Goal: Navigation & Orientation: Find specific page/section

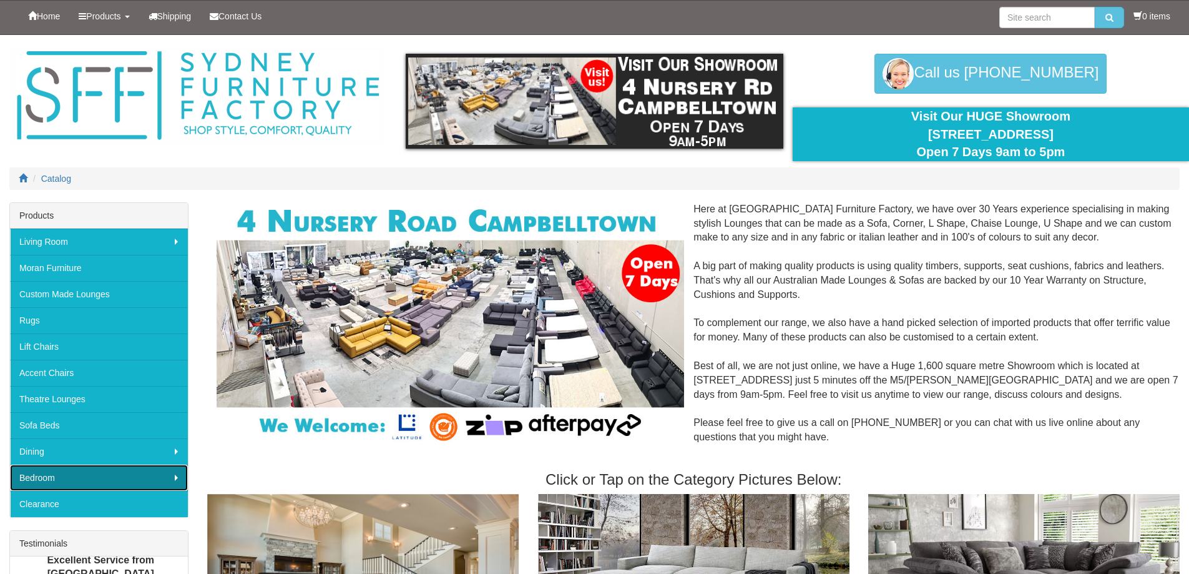
click at [87, 473] on link "Bedroom" at bounding box center [99, 477] width 178 height 26
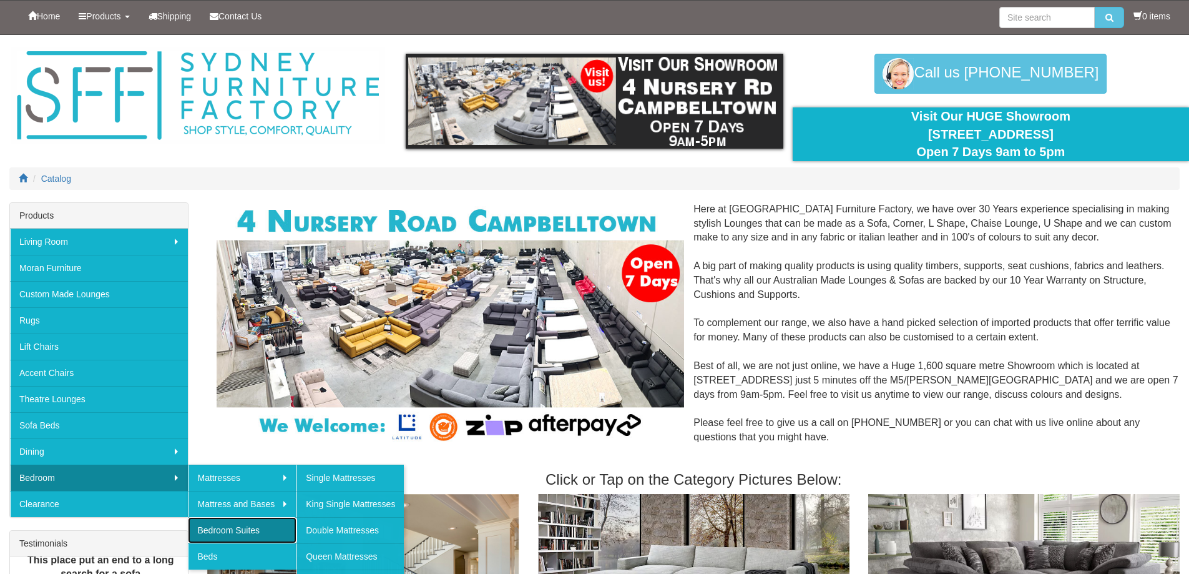
click at [232, 530] on link "Bedroom Suites" at bounding box center [242, 530] width 109 height 26
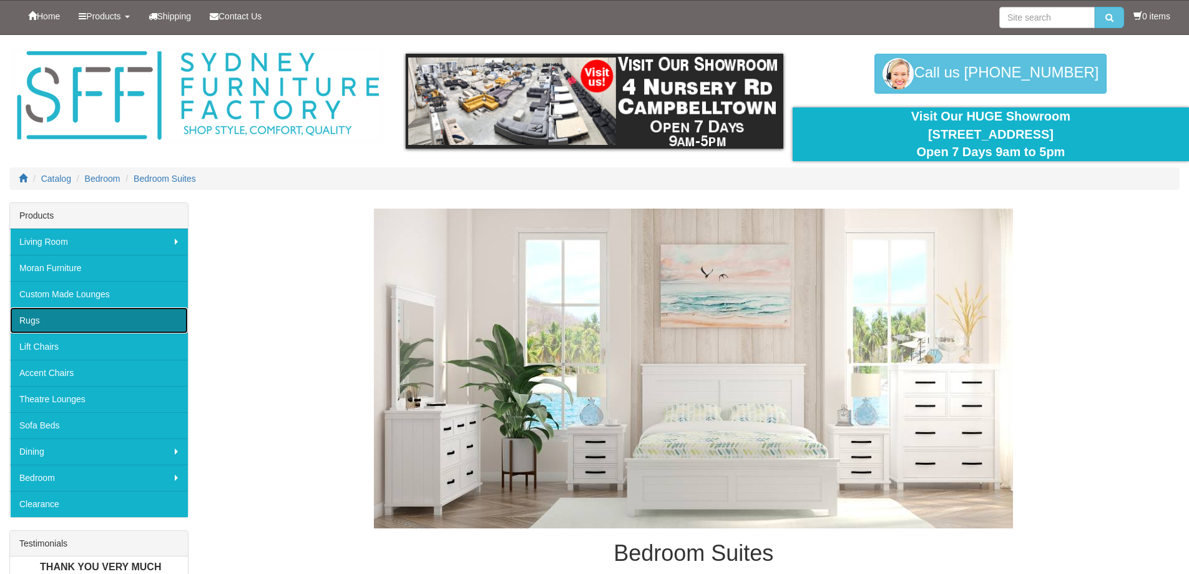
click at [47, 321] on link "Rugs" at bounding box center [99, 320] width 178 height 26
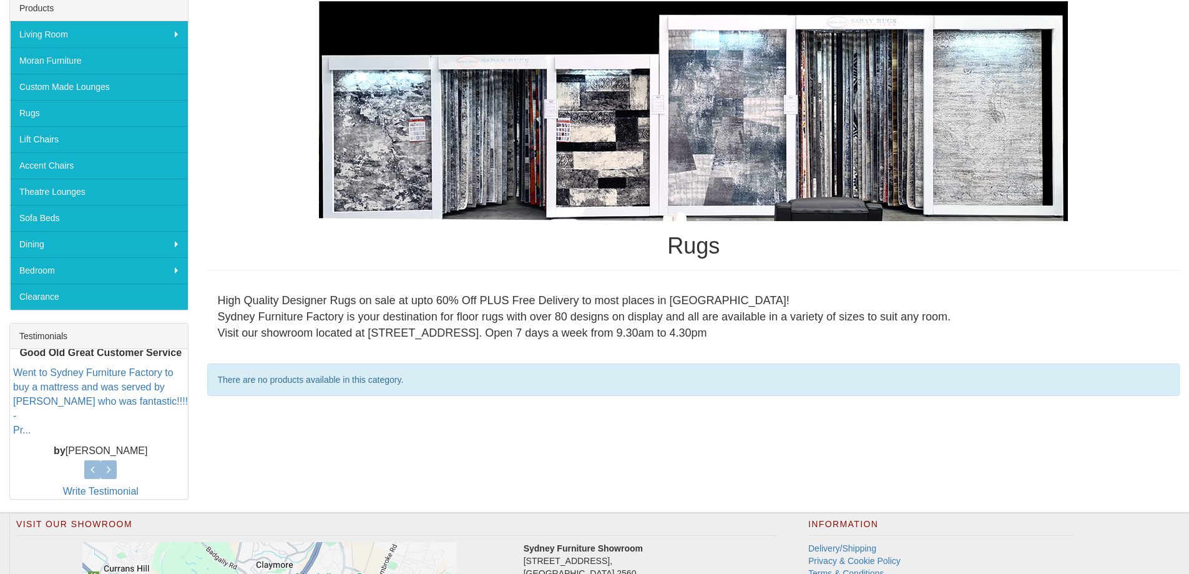
scroll to position [250, 0]
